Goal: Transaction & Acquisition: Purchase product/service

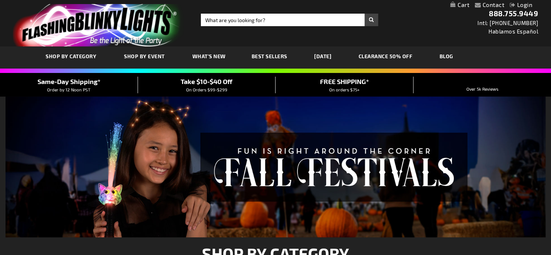
click at [210, 56] on span "What's New" at bounding box center [208, 56] width 33 height 6
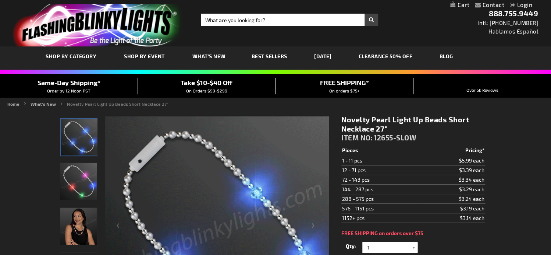
scroll to position [61, 0]
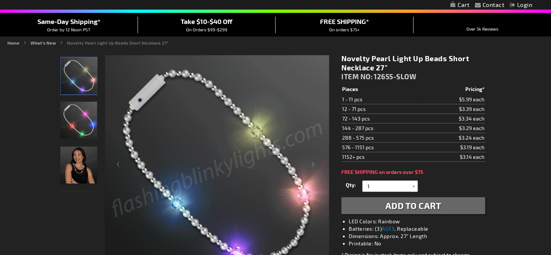
click at [85, 166] on img "Woman wearing Novelty Pearl Beads Light Up Short Necklace" at bounding box center [78, 164] width 37 height 37
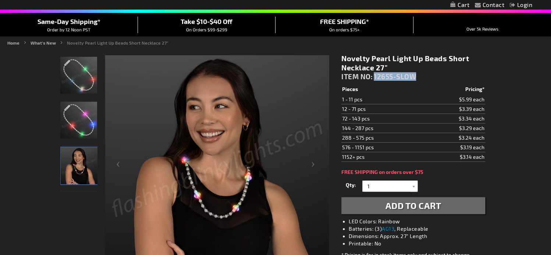
drag, startPoint x: 422, startPoint y: 75, endPoint x: 374, endPoint y: 77, distance: 47.2
click at [374, 77] on div "Novelty Pearl Light Up Beads Short Necklace 27" ITEM NO: 12655-SLOW" at bounding box center [413, 69] width 144 height 31
copy span "12655-SLOW"
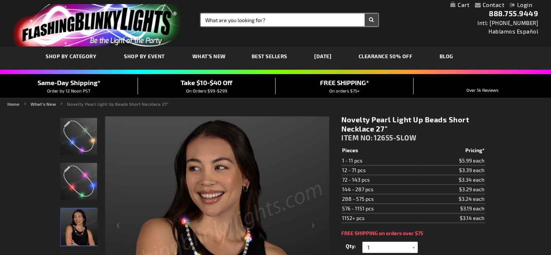
click at [253, 25] on input "Search" at bounding box center [289, 20] width 177 height 13
paste input "12578-RD"
type input "12578-RD"
click at [365, 14] on button "Search" at bounding box center [372, 20] width 14 height 13
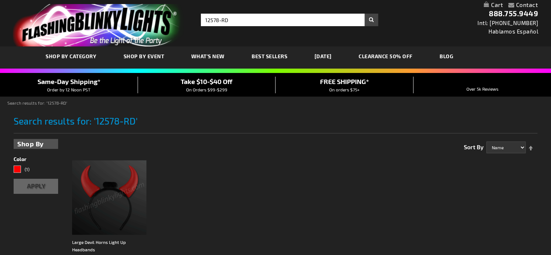
click at [113, 186] on img at bounding box center [109, 197] width 74 height 74
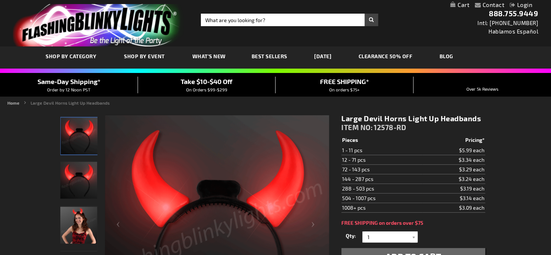
click at [88, 222] on img "Woman wearing Large Devil Horns Light Up Headband" at bounding box center [78, 224] width 37 height 37
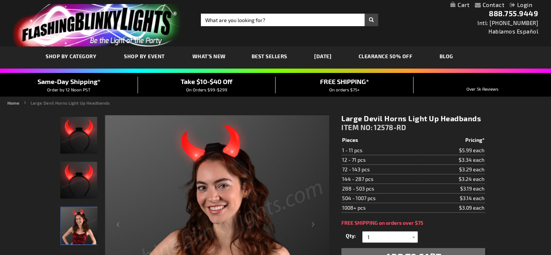
scroll to position [122, 0]
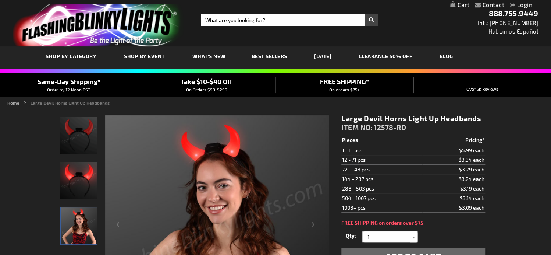
click at [337, 57] on link "[DATE]" at bounding box center [323, 56] width 28 height 25
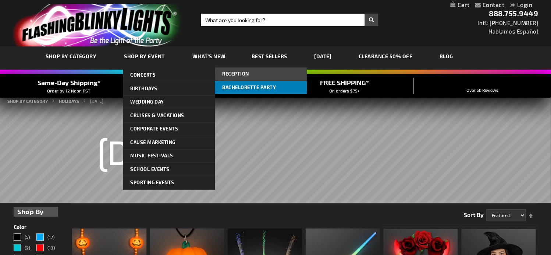
click at [248, 87] on span "Bachelorette Party" at bounding box center [249, 87] width 54 height 6
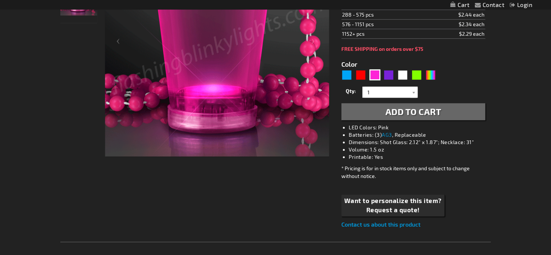
scroll to position [122, 0]
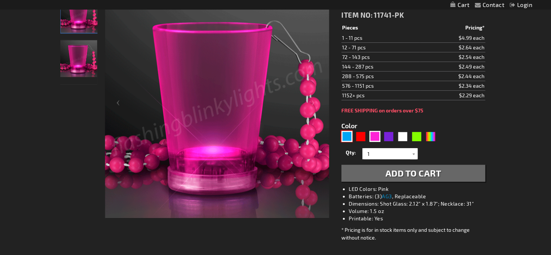
click at [347, 136] on div "Blue" at bounding box center [346, 136] width 11 height 11
type input "5629"
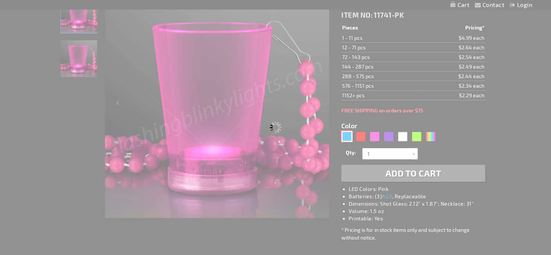
type input "11741-BL"
type input "Customize - 1.5 oz. Light Up Blue Shot Glass on Blue Bead Necklace - ITEM NO: 1…"
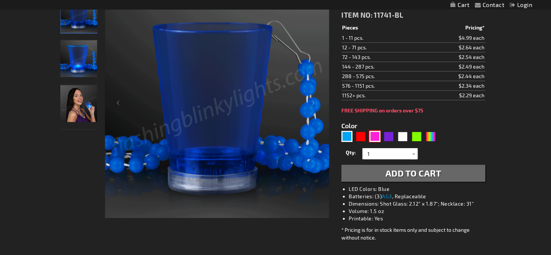
click at [377, 136] on div "Pink" at bounding box center [374, 136] width 11 height 11
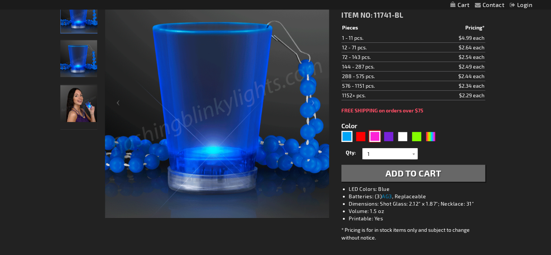
type input "5639"
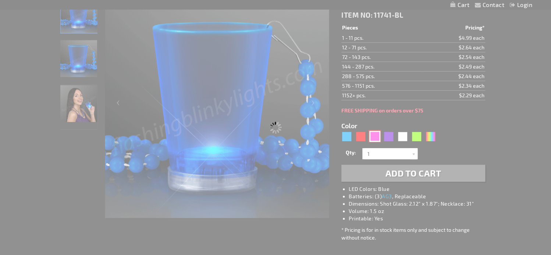
type input "11741-PK"
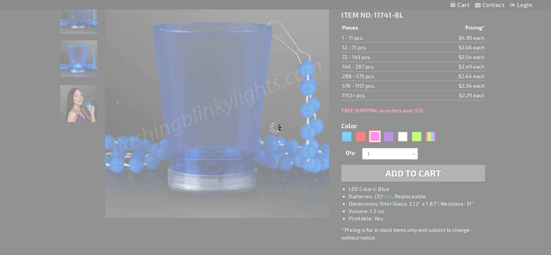
type input "Customize - 1.5 oz. Light Up Pink Shot Glasses on Pink Beads - ITEM NO: 11741-PK"
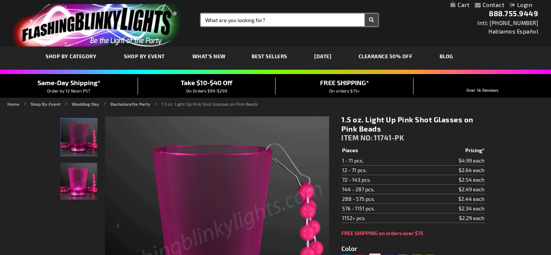
click at [250, 19] on input "Search" at bounding box center [289, 20] width 177 height 13
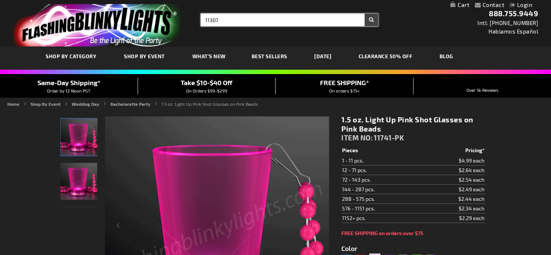
type input "11307"
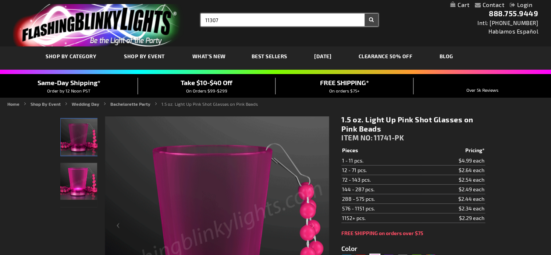
click at [365, 14] on button "Search" at bounding box center [372, 20] width 14 height 13
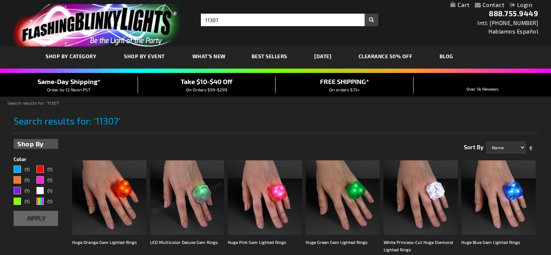
click at [190, 195] on img at bounding box center [187, 197] width 74 height 74
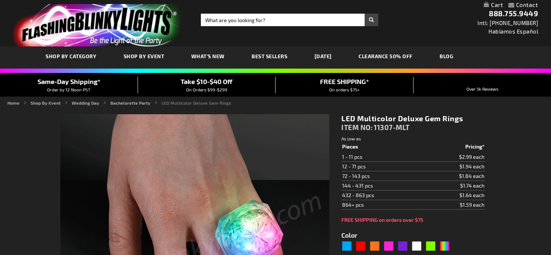
type input "5659"
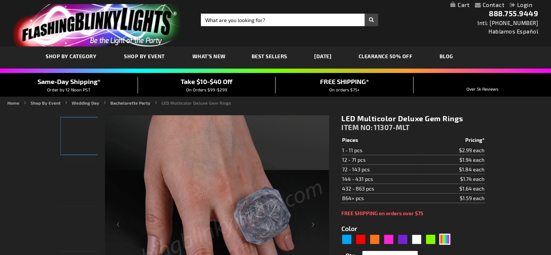
scroll to position [122, 0]
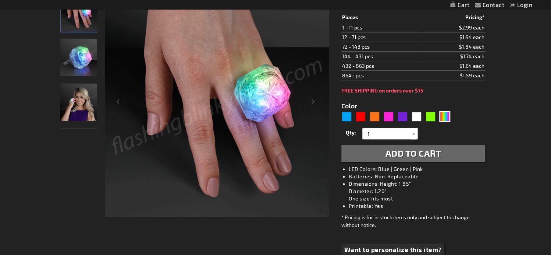
click at [86, 106] on img "Female displaying Light Up Multicolor LED Deluxe Gem Ring" at bounding box center [78, 102] width 37 height 37
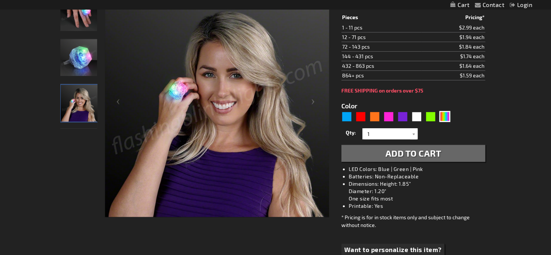
scroll to position [0, 0]
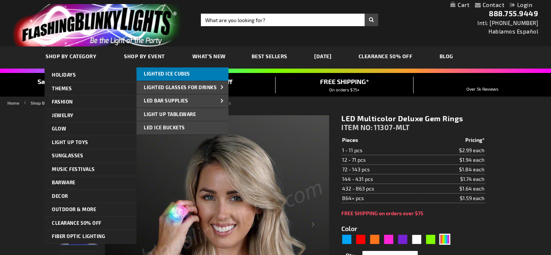
click at [180, 72] on span "Lighted Ice Cubes" at bounding box center [167, 74] width 46 height 6
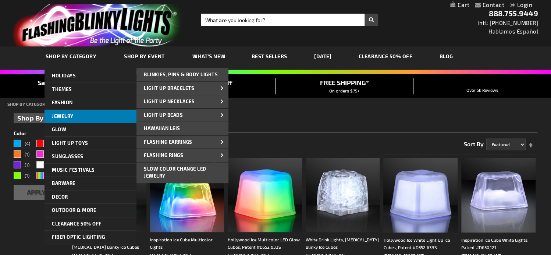
click at [77, 115] on link "Jewelry" at bounding box center [91, 116] width 92 height 13
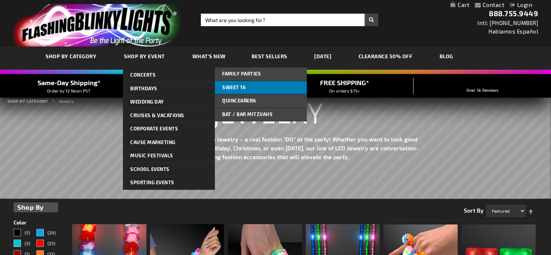
click at [232, 86] on span "Sweet 16" at bounding box center [234, 87] width 24 height 6
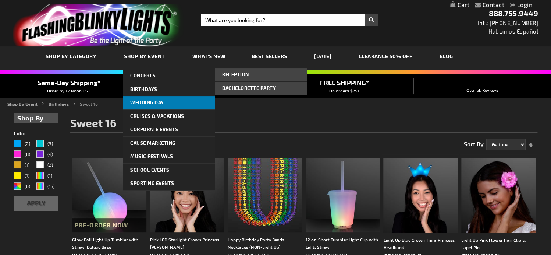
drag, startPoint x: 227, startPoint y: 89, endPoint x: 155, endPoint y: 101, distance: 73.1
click at [155, 101] on ul "Concerts Concerts Concerts Birthdays Birthdays Family Parties Family Parties Fa…" at bounding box center [169, 129] width 92 height 121
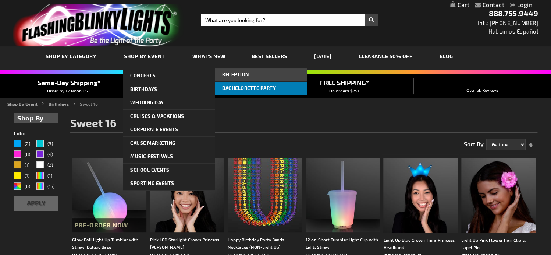
click at [237, 89] on span "Bachelorette Party" at bounding box center [249, 88] width 54 height 6
